Goal: Navigation & Orientation: Find specific page/section

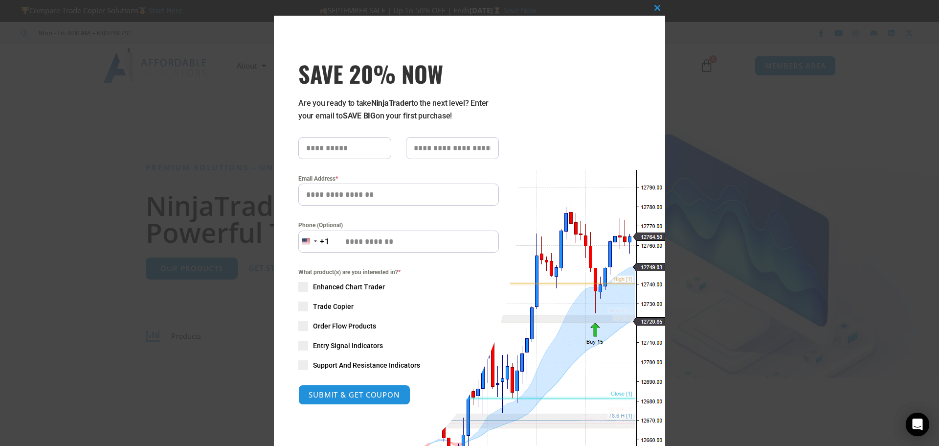
click at [694, 288] on div "Close this module SAVE 20% NOW Are you ready to take NinjaTrader to the next le…" at bounding box center [469, 223] width 939 height 446
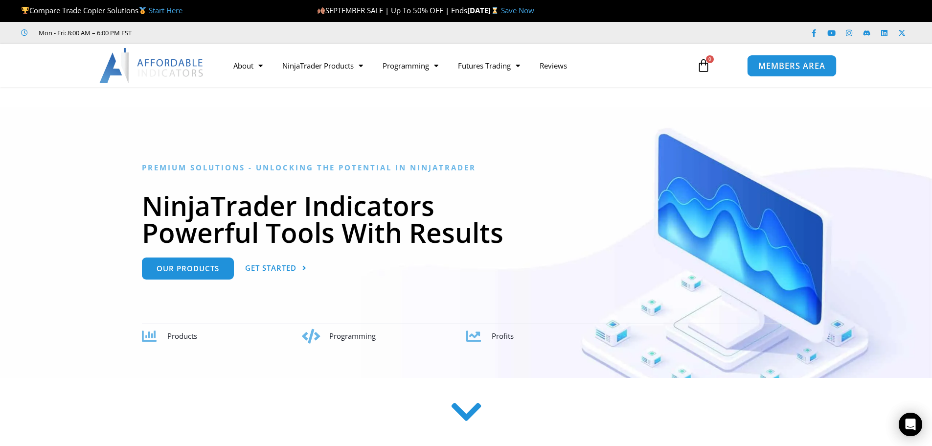
click at [800, 66] on span "MEMBERS AREA" at bounding box center [791, 66] width 67 height 8
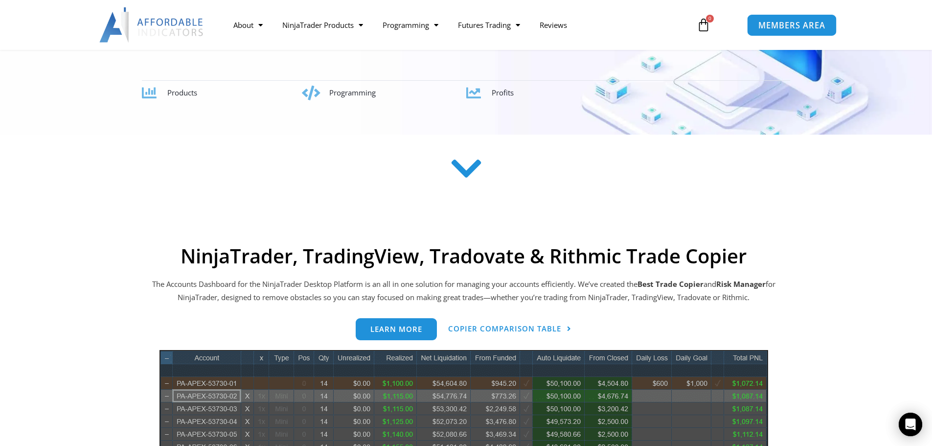
scroll to position [245, 0]
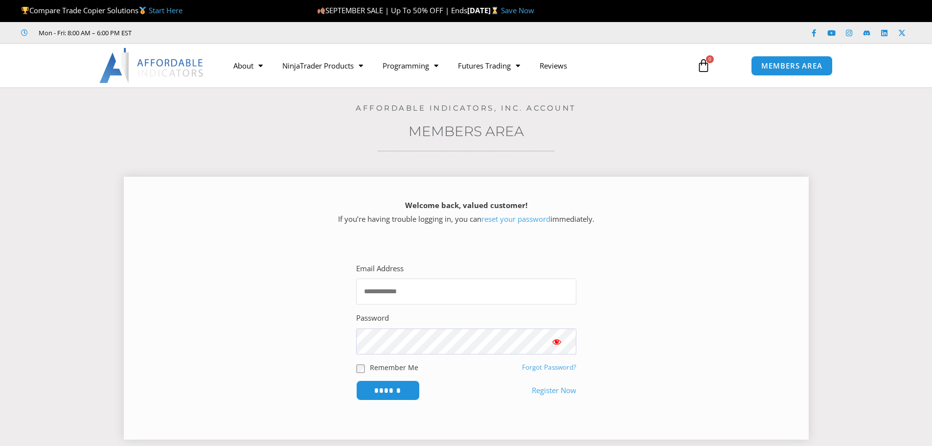
click at [404, 289] on input "Email Address" at bounding box center [466, 291] width 220 height 26
type input "**********"
click at [356, 380] on input "******" at bounding box center [388, 390] width 64 height 20
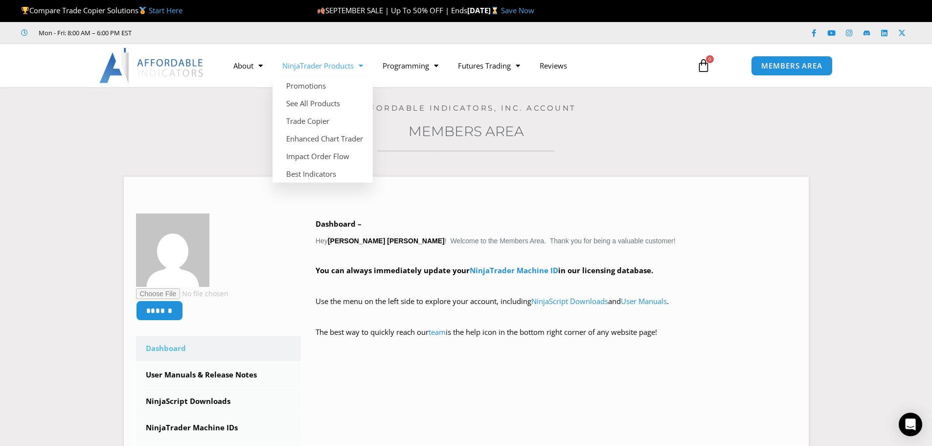
click at [357, 69] on span "Menu" at bounding box center [358, 65] width 9 height 17
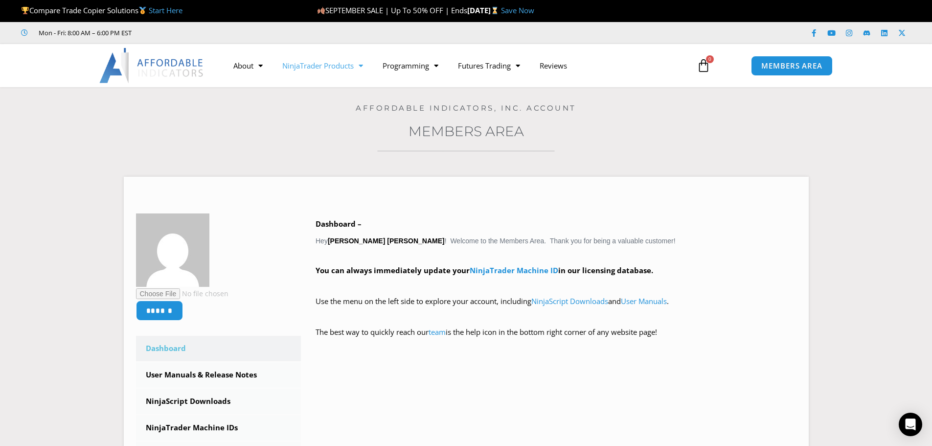
click at [356, 69] on span "Menu" at bounding box center [358, 65] width 9 height 17
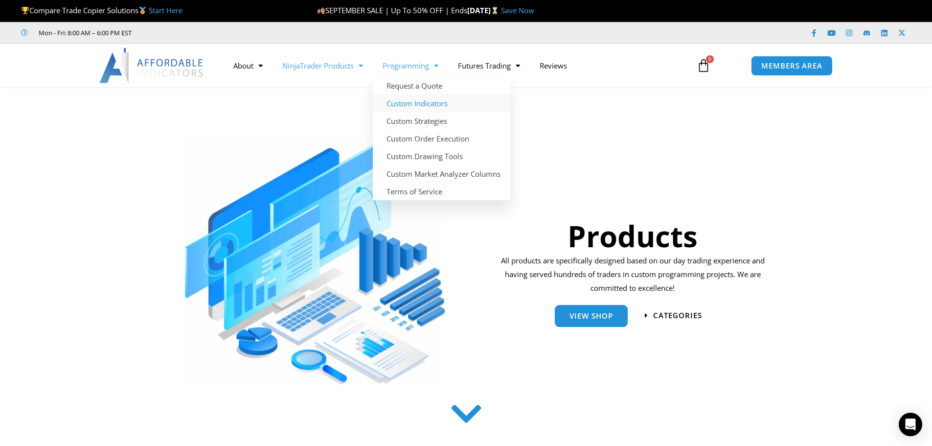
click at [408, 103] on link "Custom Indicators" at bounding box center [441, 103] width 137 height 18
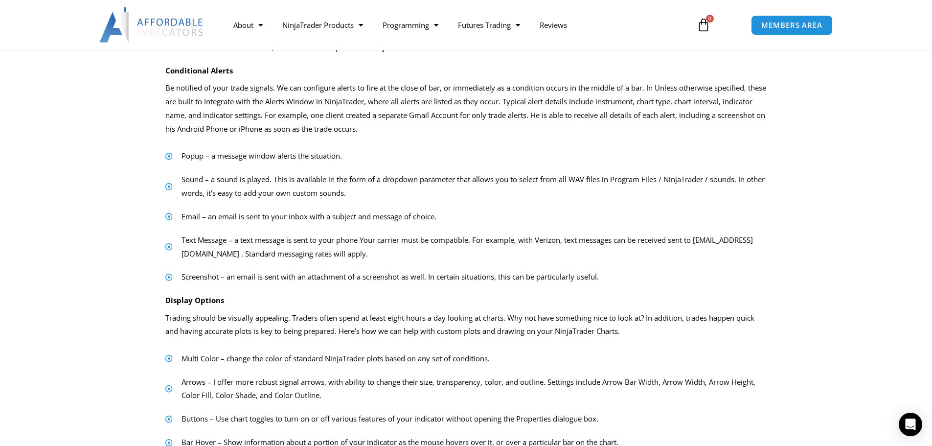
scroll to position [391, 0]
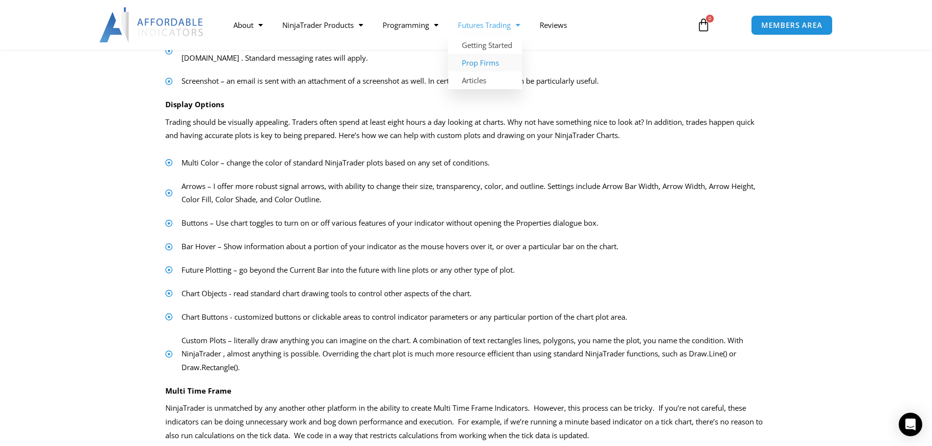
click at [482, 62] on link "Prop Firms" at bounding box center [485, 63] width 74 height 18
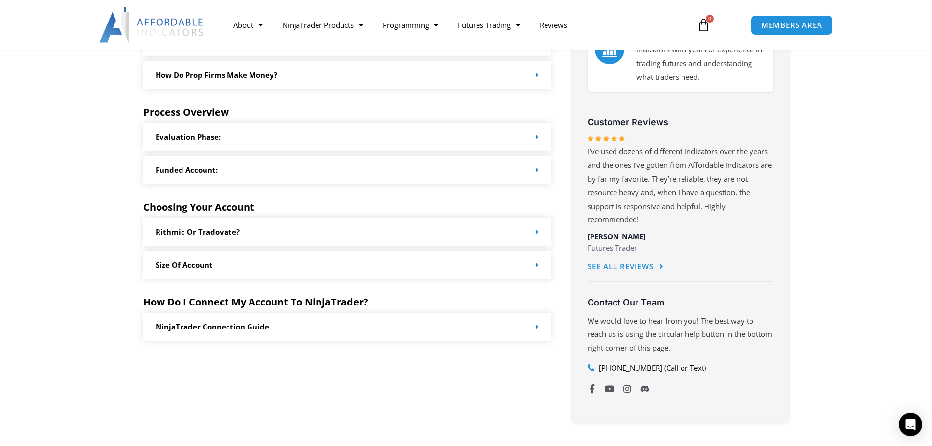
scroll to position [489, 0]
